Goal: Transaction & Acquisition: Subscribe to service/newsletter

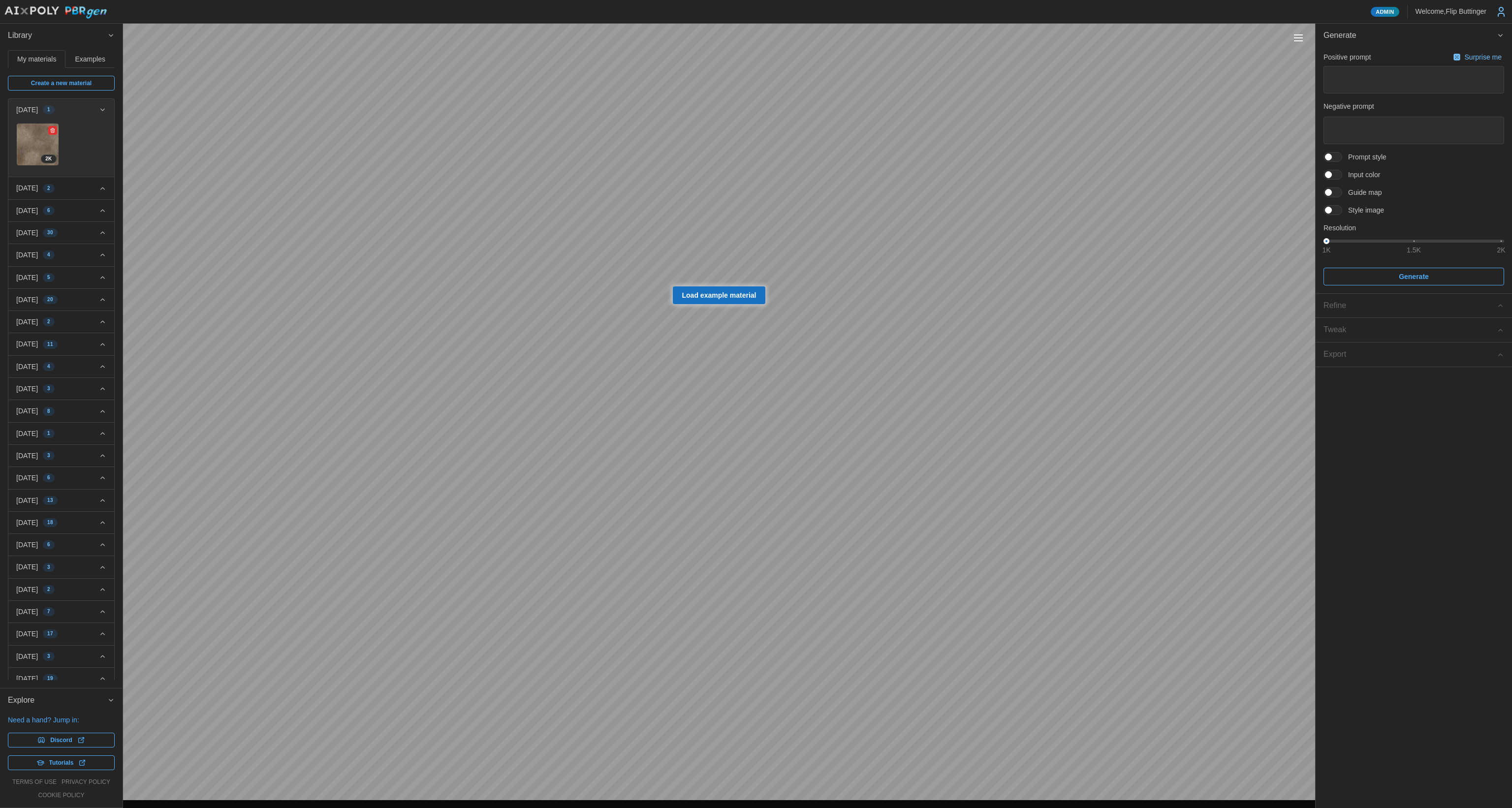
click at [35, 138] on img at bounding box center [38, 144] width 42 height 42
type textarea "*"
type textarea "**********"
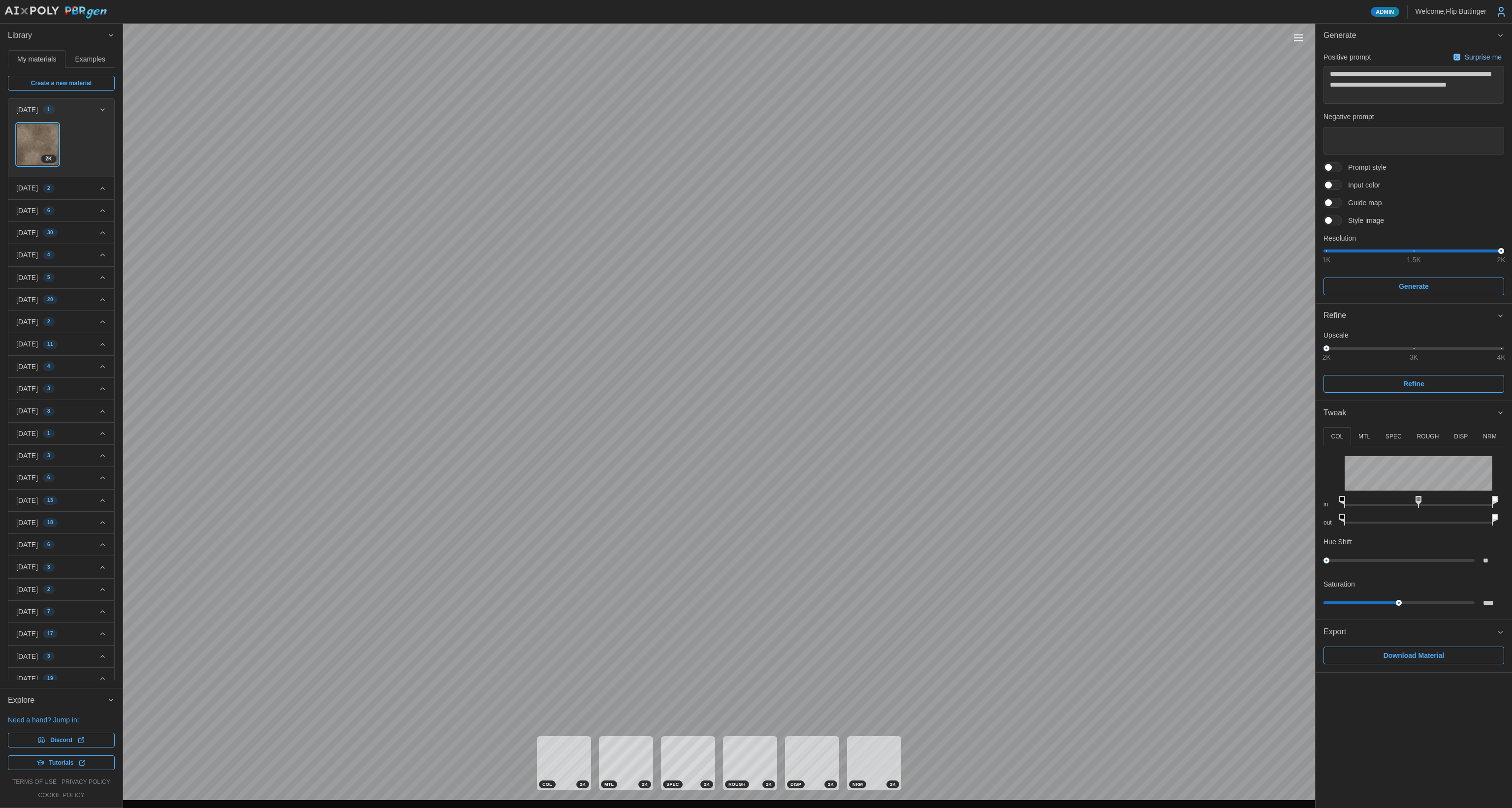
type textarea "*"
click at [1501, 13] on icon at bounding box center [1501, 15] width 6 height 3
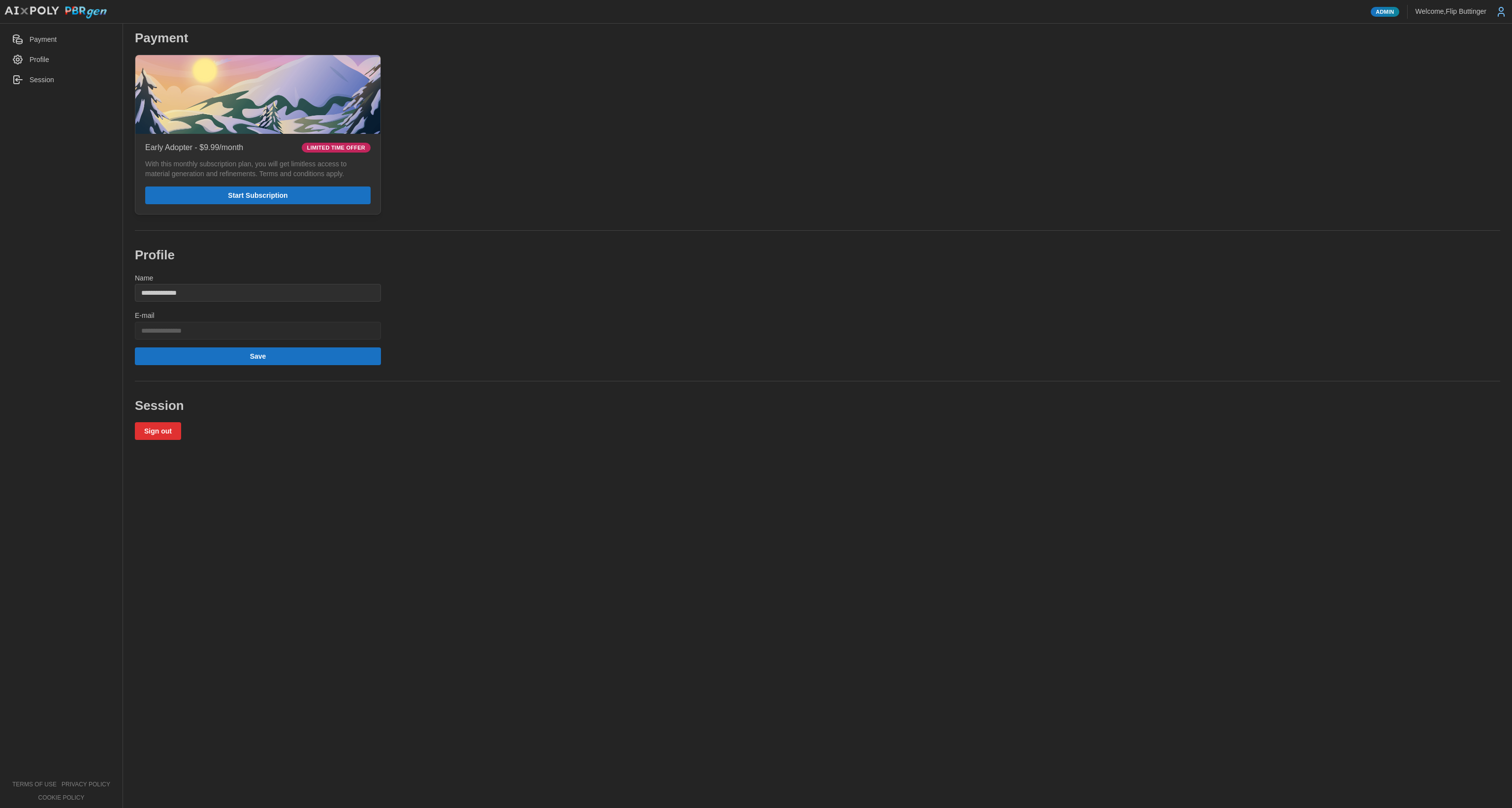
click at [311, 201] on span "Start Subscription" at bounding box center [258, 195] width 207 height 17
